Goal: Information Seeking & Learning: Find specific fact

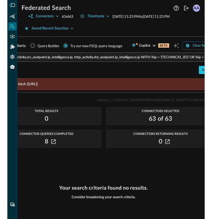
scroll to position [0, 41]
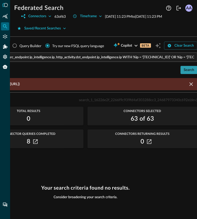
click at [187, 73] on div "Search" at bounding box center [189, 70] width 11 height 6
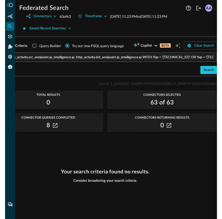
scroll to position [0, 16]
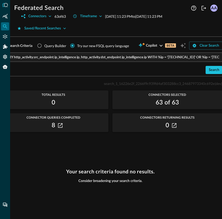
click at [197, 94] on span "Connectors Selected" at bounding box center [168, 95] width 110 height 4
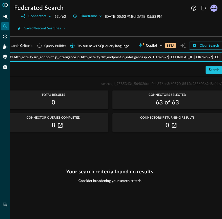
drag, startPoint x: 173, startPoint y: 57, endPoint x: 183, endPoint y: 58, distance: 10.4
click at [183, 58] on input "QUERY http_activity.src_endpoint.ip_intelligence.ip, http_activity.dst_endpoint…" at bounding box center [112, 56] width 221 height 9
type input "QUERY http_activity.src_endpoint.ip_intelligence.ip, http_activity.dst_endpoint…"
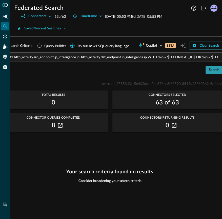
click at [197, 68] on div "Search" at bounding box center [214, 70] width 11 height 6
click at [197, 71] on button "Search" at bounding box center [214, 70] width 17 height 8
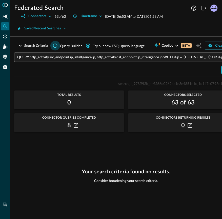
click at [55, 45] on input "Query Builder" at bounding box center [55, 46] width 10 height 10
radio input "true"
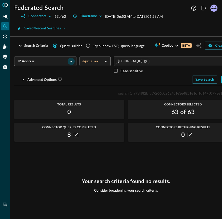
click at [68, 61] on button "Open" at bounding box center [71, 61] width 7 height 7
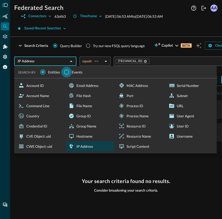
click at [68, 72] on input "Events" at bounding box center [66, 72] width 11 height 11
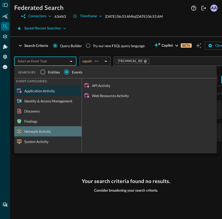
click at [42, 131] on div "Network Activity" at bounding box center [47, 131] width 67 height 10
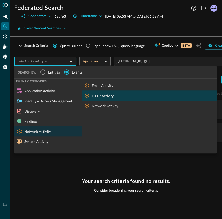
click at [104, 96] on div "HTTP Activity" at bounding box center [149, 95] width 135 height 10
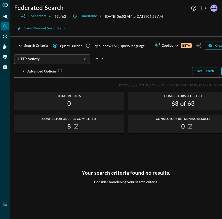
scroll to position [0, 16]
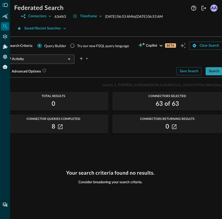
click at [197, 72] on div "Search" at bounding box center [214, 71] width 11 height 6
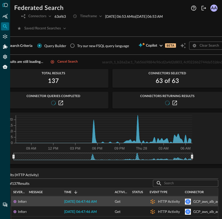
click at [92, 200] on span "[DATE] 06:47:46 AM" at bounding box center [80, 202] width 33 height 4
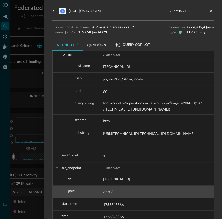
scroll to position [234, 0]
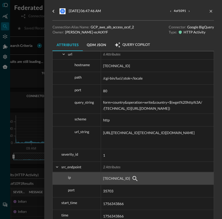
drag, startPoint x: 104, startPoint y: 178, endPoint x: 119, endPoint y: 179, distance: 15.0
click at [119, 179] on span "[TECHNICAL_ID]" at bounding box center [116, 178] width 27 height 6
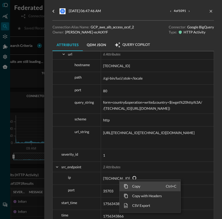
click at [127, 186] on span "Context Menu" at bounding box center [126, 186] width 5 height 5
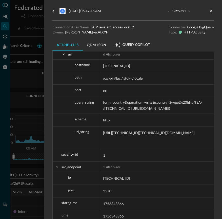
click at [15, 97] on div at bounding box center [111, 109] width 222 height 219
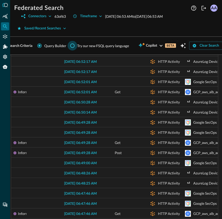
click at [73, 46] on input "Try our new FSQL query language" at bounding box center [73, 46] width 10 height 10
radio input "true"
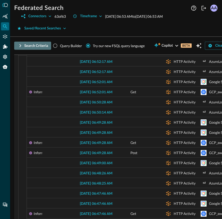
click at [19, 46] on icon "button" at bounding box center [20, 46] width 6 height 6
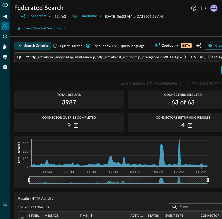
scroll to position [0, 1]
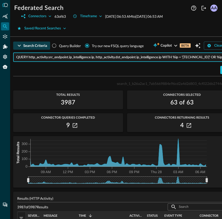
drag, startPoint x: 188, startPoint y: 58, endPoint x: 198, endPoint y: 58, distance: 10.1
click at [197, 58] on input "QUERY http_activity.src_endpoint.ip_intelligence.ip, http_activity.dst_endpoint…" at bounding box center [126, 56] width 221 height 9
paste input "get_api_results"
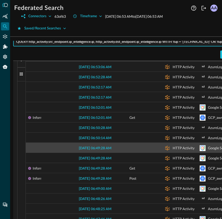
scroll to position [128, 1]
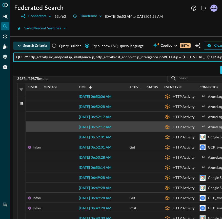
click at [102, 125] on span "[DATE] 06:52:17 AM" at bounding box center [95, 127] width 33 height 4
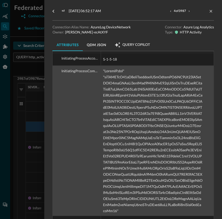
scroll to position [215, 0]
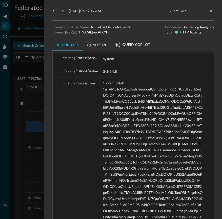
click at [29, 119] on div at bounding box center [111, 109] width 222 height 219
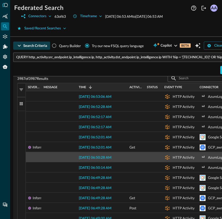
click at [107, 156] on span "[DATE] 06:50:28 AM" at bounding box center [95, 158] width 33 height 4
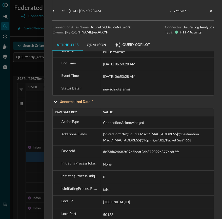
scroll to position [113, 0]
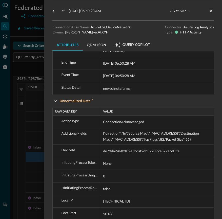
click at [1, 139] on div at bounding box center [111, 109] width 222 height 219
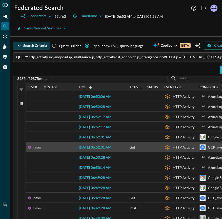
click at [102, 147] on span "[DATE] 06:52:01 AM" at bounding box center [95, 148] width 33 height 4
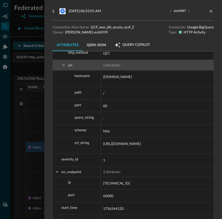
scroll to position [246, 0]
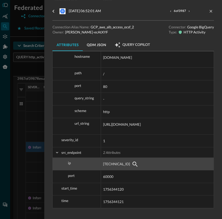
drag, startPoint x: 104, startPoint y: 163, endPoint x: 122, endPoint y: 163, distance: 18.2
click at [122, 163] on span "[TECHNICAL_ID]" at bounding box center [116, 164] width 27 height 6
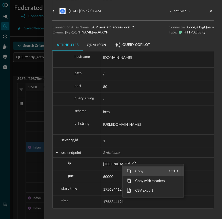
click at [129, 170] on span "Context Menu" at bounding box center [129, 171] width 5 height 5
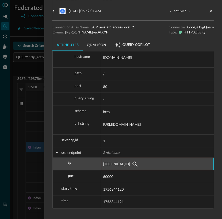
drag, startPoint x: 103, startPoint y: 163, endPoint x: 118, endPoint y: 163, distance: 15.2
click at [118, 163] on div "[TECHNICAL_ID]" at bounding box center [157, 164] width 113 height 12
drag, startPoint x: 124, startPoint y: 162, endPoint x: 105, endPoint y: 163, distance: 18.2
click at [105, 163] on span "[TECHNICAL_ID]" at bounding box center [116, 164] width 27 height 6
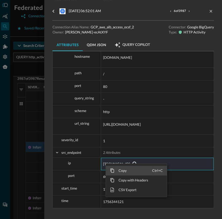
click at [111, 168] on span "Context Menu" at bounding box center [112, 170] width 5 height 5
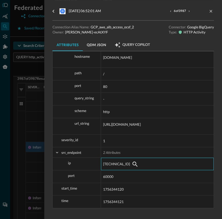
click at [4, 105] on div at bounding box center [111, 109] width 222 height 219
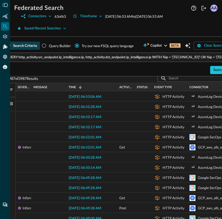
scroll to position [128, 16]
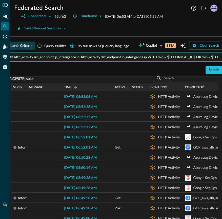
drag, startPoint x: 173, startPoint y: 57, endPoint x: 183, endPoint y: 57, distance: 9.9
click at [183, 57] on input "QUERY http_activity.src_endpoint.ip_intelligence.ip, http_activity.dst_endpoint…" at bounding box center [112, 56] width 221 height 9
paste input "[TECHNICAL_ID]"
type input "QUERY http_activity.src_endpoint.ip_intelligence.ip, http_activity.dst_endpoint…"
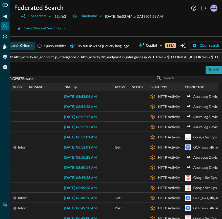
click at [197, 71] on div "Search" at bounding box center [214, 70] width 11 height 6
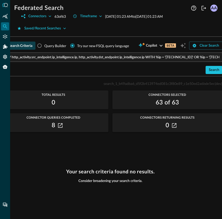
scroll to position [0, 4]
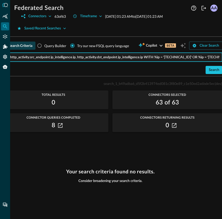
drag, startPoint x: 169, startPoint y: 57, endPoint x: 188, endPoint y: 58, distance: 18.8
click at [189, 58] on input "QUERY http_activity.src_endpoint.ip_intelligence.ip, http_activity.dst_endpoint…" at bounding box center [112, 56] width 221 height 9
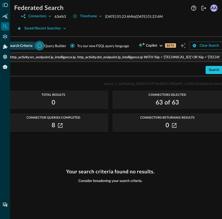
click at [39, 43] on input "Query Builder" at bounding box center [40, 46] width 10 height 10
radio input "true"
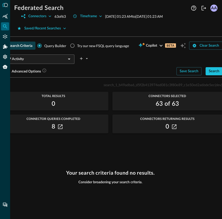
scroll to position [0, 0]
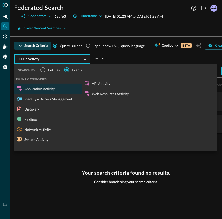
click at [30, 60] on input "HTTP Activity" at bounding box center [48, 59] width 65 height 6
click at [44, 69] on input "Entities" at bounding box center [43, 70] width 11 height 11
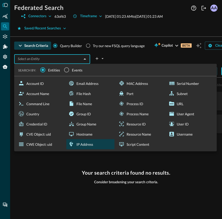
click at [80, 145] on div "IP Address" at bounding box center [90, 144] width 48 height 10
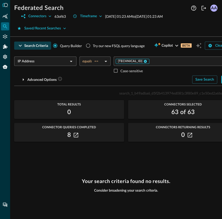
click at [144, 60] on icon at bounding box center [145, 61] width 3 height 3
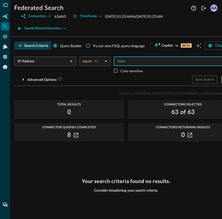
click at [131, 60] on input "Value" at bounding box center [174, 61] width 119 height 6
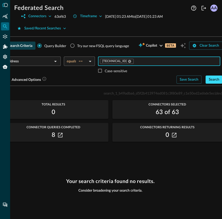
click at [197, 82] on div "Search" at bounding box center [214, 80] width 11 height 6
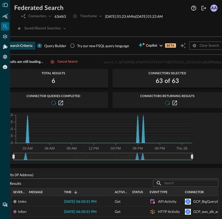
scroll to position [0, 0]
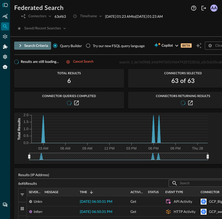
click at [20, 47] on icon "button" at bounding box center [21, 45] width 2 height 3
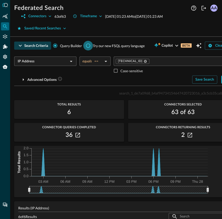
click at [87, 47] on input "Try our new FSQL query language" at bounding box center [88, 46] width 10 height 10
radio input "true"
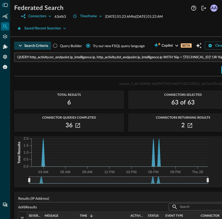
scroll to position [0, 16]
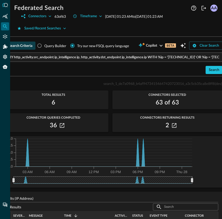
click at [109, 59] on input "QUERY http_activity.src_endpoint.ip_intelligence.ip, http_activity.dst_endpoint…" at bounding box center [112, 56] width 221 height 9
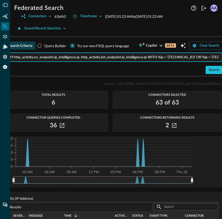
scroll to position [0, 4]
drag, startPoint x: 191, startPoint y: 57, endPoint x: 226, endPoint y: 62, distance: 34.8
click at [197, 62] on html "Federated Search Connectors 63 of 63 Timeframe [DATE] 01:23 AM to [DATE] 01:23 …" at bounding box center [111, 109] width 222 height 219
type input "QUERY http_activity.src_endpoint.ip_intelligence.ip, http_activity.dst_endpoint…"
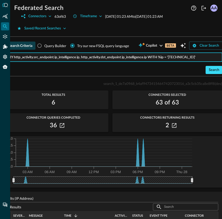
click at [197, 72] on div "Search" at bounding box center [214, 70] width 11 height 6
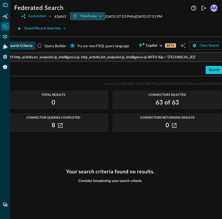
click at [103, 17] on icon "button" at bounding box center [100, 16] width 5 height 5
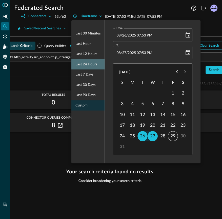
click at [91, 64] on span "Last 24 hours" at bounding box center [87, 64] width 22 height 6
type input "[DATE] 07:29 PM"
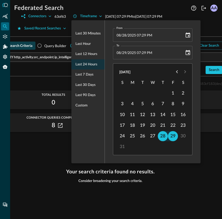
click at [197, 98] on div at bounding box center [111, 109] width 222 height 219
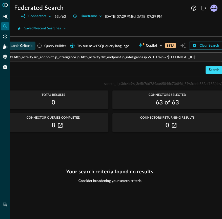
click at [197, 72] on div "Search" at bounding box center [214, 70] width 11 height 6
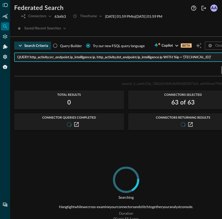
drag, startPoint x: 51, startPoint y: 59, endPoint x: 166, endPoint y: 58, distance: 115.8
click at [166, 58] on input "QUERY http_activity.src_endpoint.ip_intelligence.ip, http_activity.dst_endpoint…" at bounding box center [127, 56] width 221 height 9
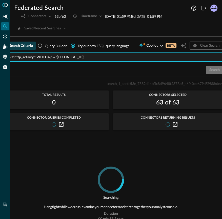
scroll to position [0, 16]
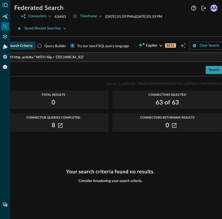
click at [197, 71] on div "Search" at bounding box center [214, 70] width 11 height 6
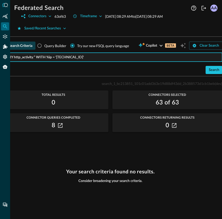
drag, startPoint x: 15, startPoint y: 57, endPoint x: 36, endPoint y: 57, distance: 21.3
click at [36, 57] on input "QUERY http_activity.* WITH %ip = '[TECHNICAL_ID]'" at bounding box center [112, 56] width 221 height 9
type input "QUERY ** WITH %ip = '[TECHNICAL_ID]'"
click at [197, 69] on div "Search" at bounding box center [214, 70] width 11 height 6
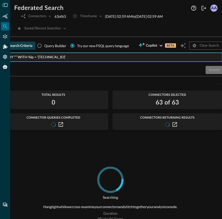
click at [105, 58] on input "QUERY ** WITH %ip = '[TECHNICAL_ID]'" at bounding box center [112, 56] width 221 height 9
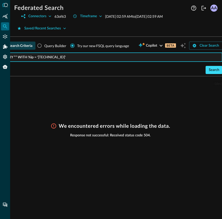
click at [197, 70] on button "Search" at bounding box center [214, 70] width 17 height 8
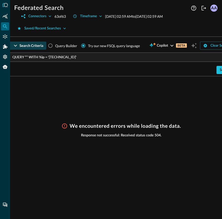
scroll to position [0, 0]
